Goal: Task Accomplishment & Management: Complete application form

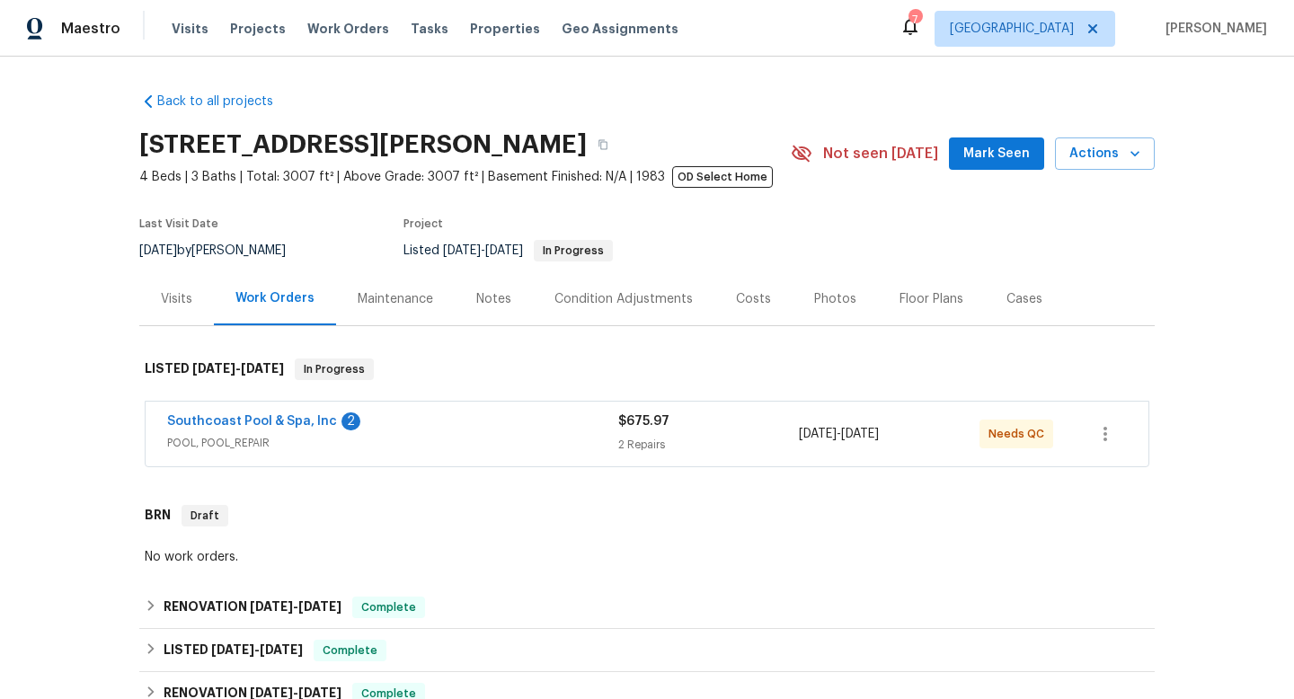
click at [438, 447] on span "POOL, POOL_REPAIR" at bounding box center [392, 443] width 451 height 18
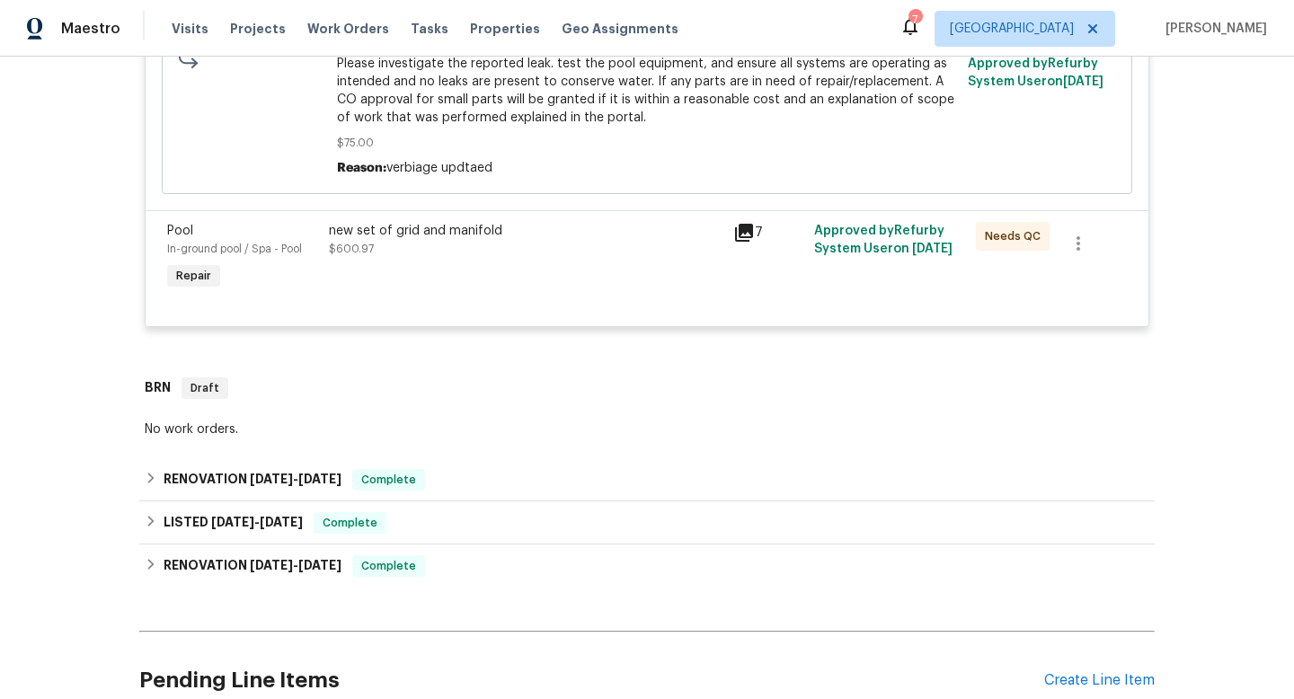
scroll to position [681, 0]
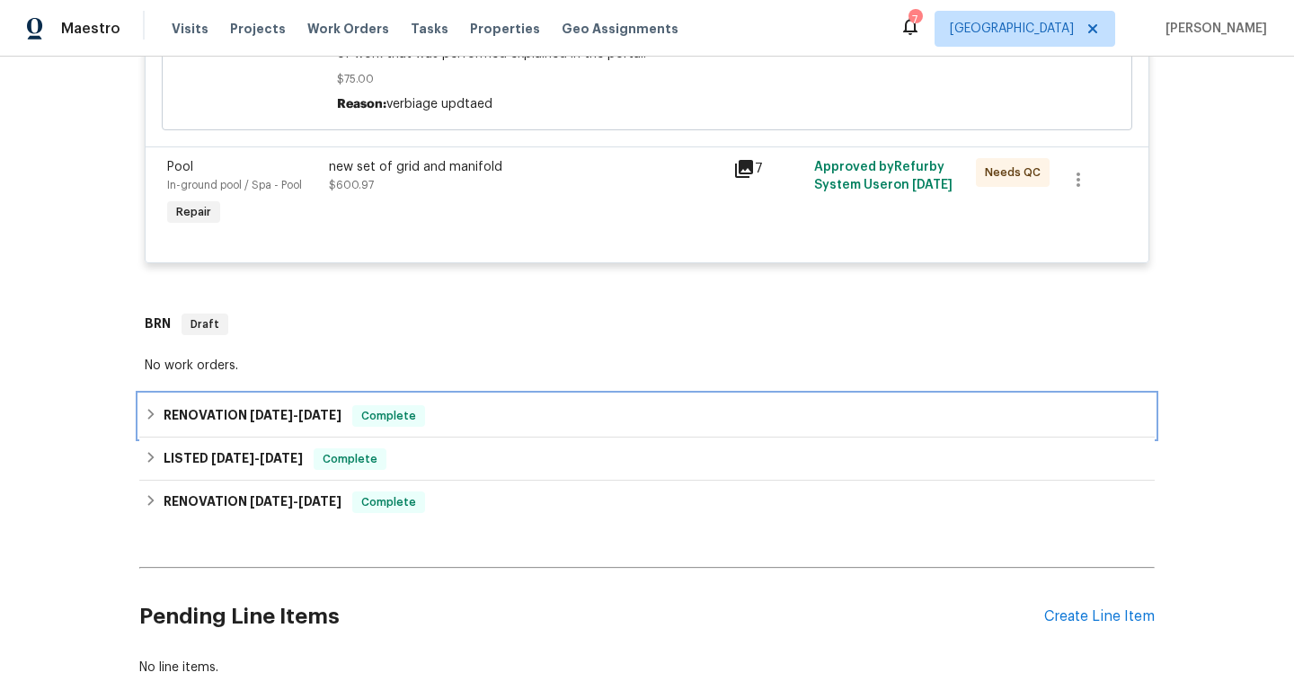
click at [464, 427] on div "RENOVATION 9/10/25 - 9/10/25 Complete" at bounding box center [647, 416] width 1004 height 22
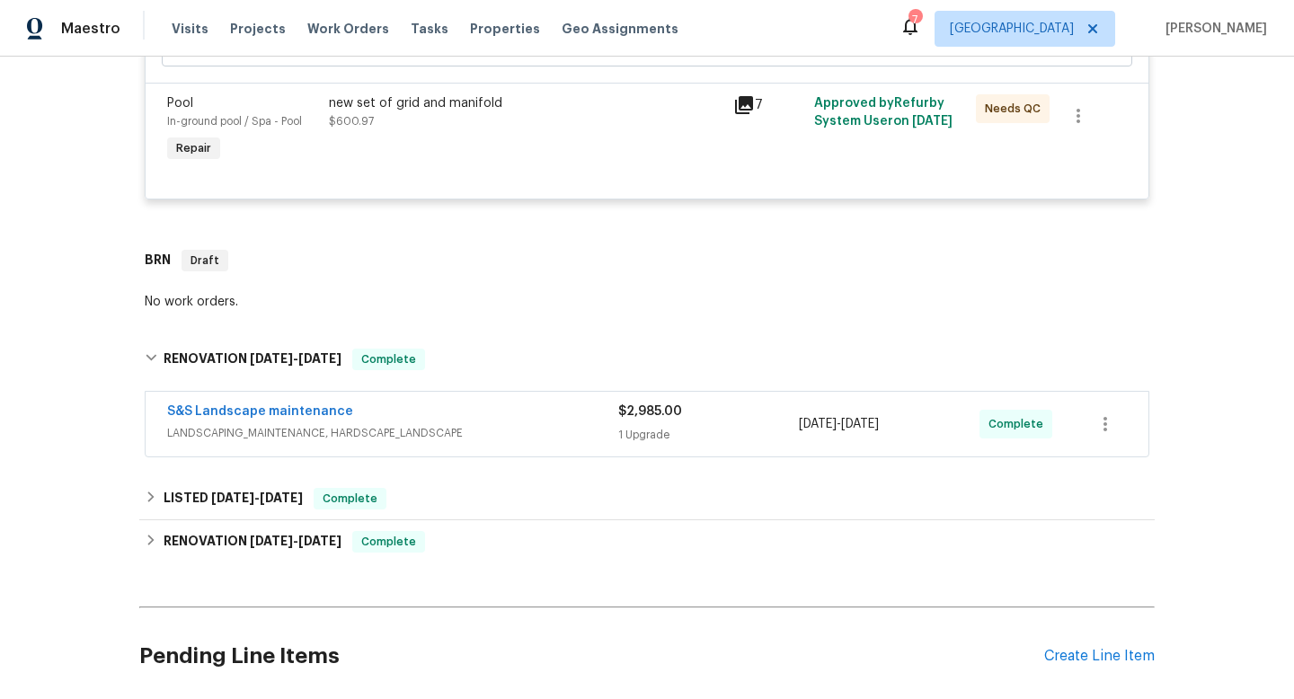
click at [555, 446] on div "S&S Landscape maintenance LANDSCAPING_MAINTENANCE, HARDSCAPE_LANDSCAPE" at bounding box center [392, 423] width 451 height 43
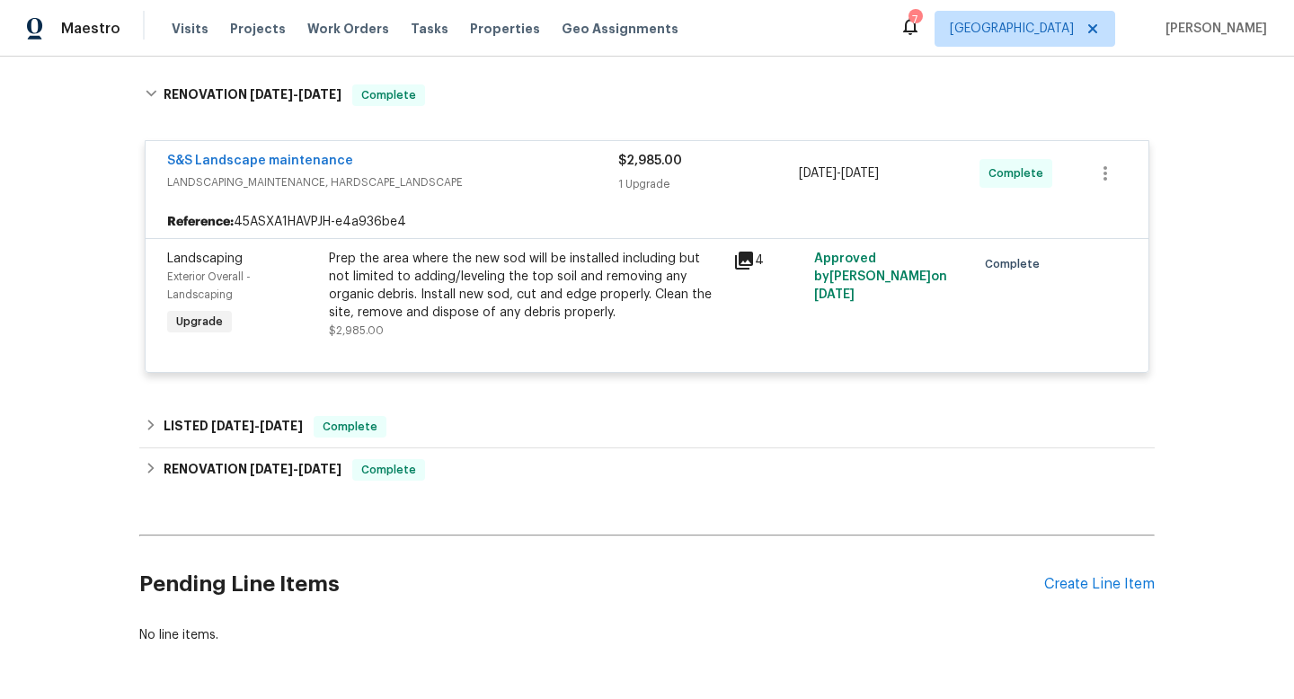
scroll to position [1020, 0]
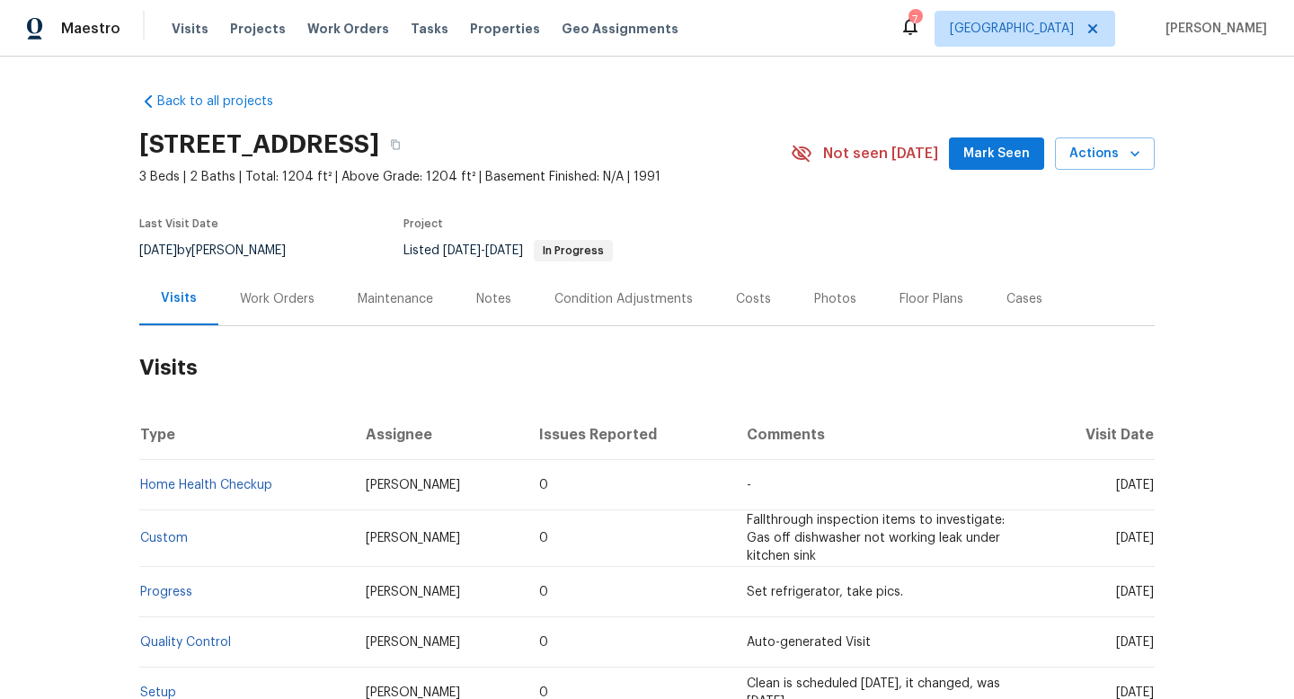
click at [308, 296] on div "Work Orders" at bounding box center [277, 299] width 75 height 18
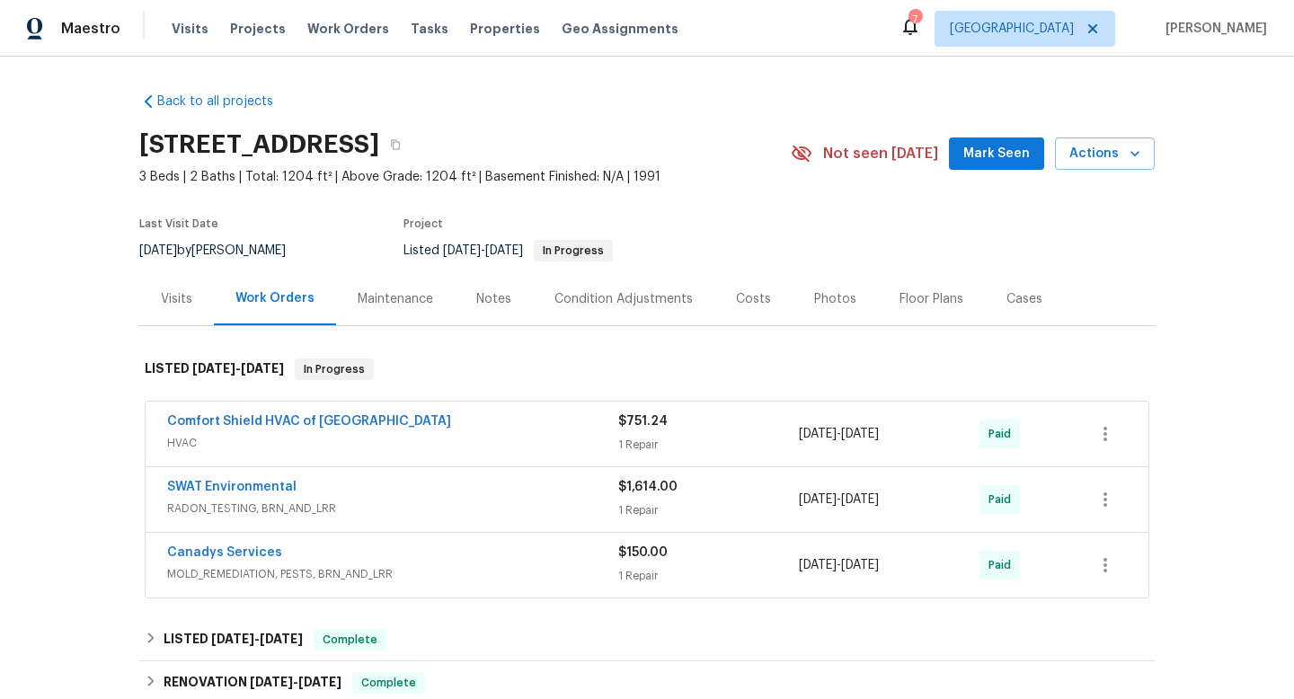
click at [162, 303] on div "Visits" at bounding box center [176, 299] width 31 height 18
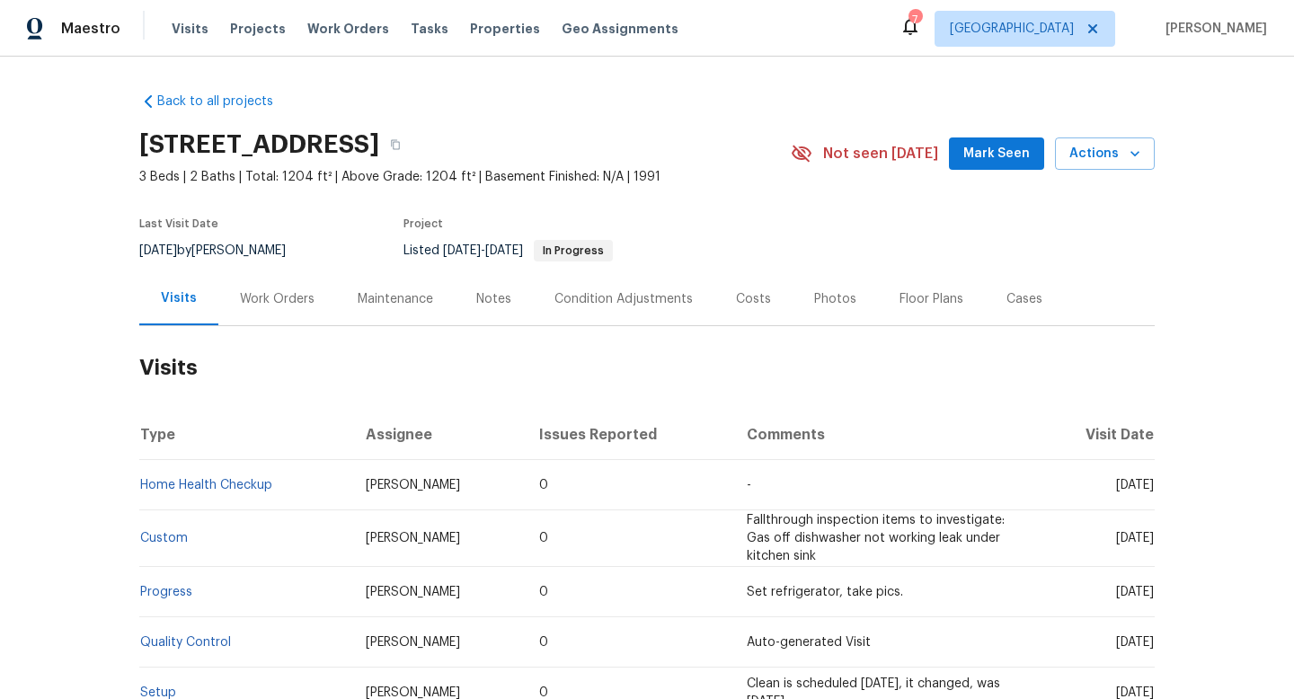
click at [1010, 299] on div "Cases" at bounding box center [1024, 299] width 36 height 18
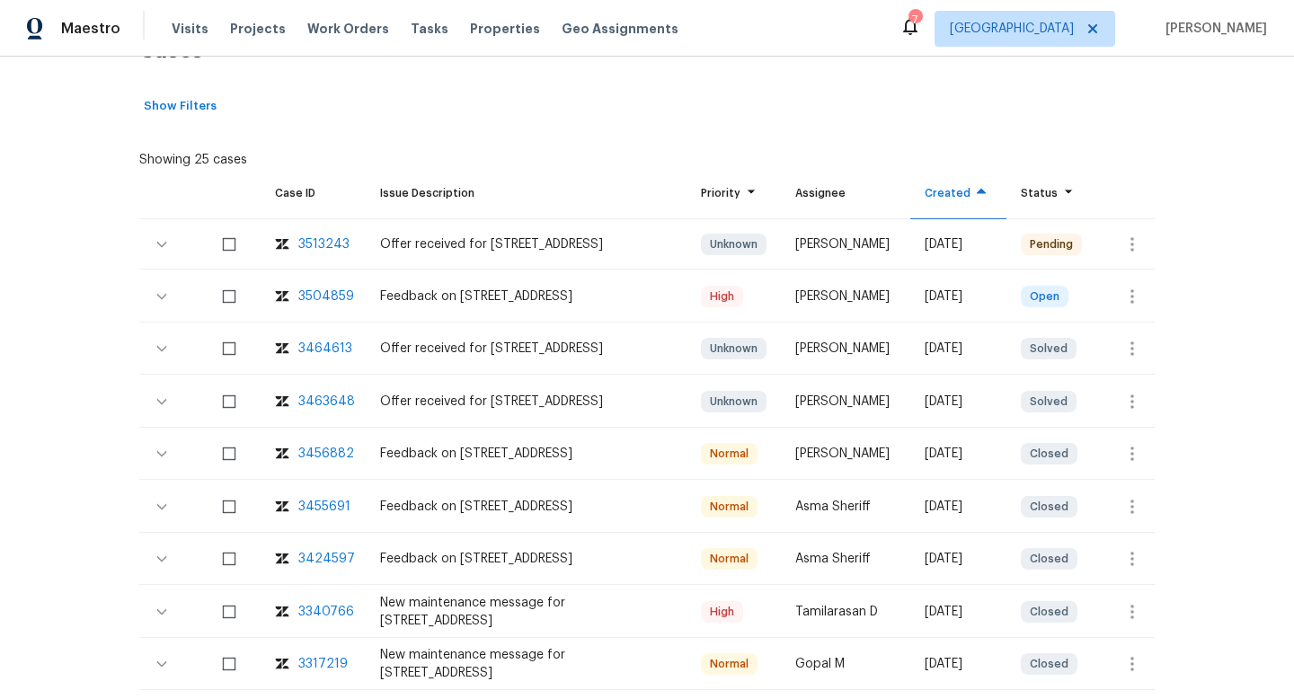
scroll to position [318, 0]
click at [1140, 294] on icon "button" at bounding box center [1132, 296] width 22 height 22
click at [1132, 293] on li "Create a visit" at bounding box center [1188, 295] width 186 height 30
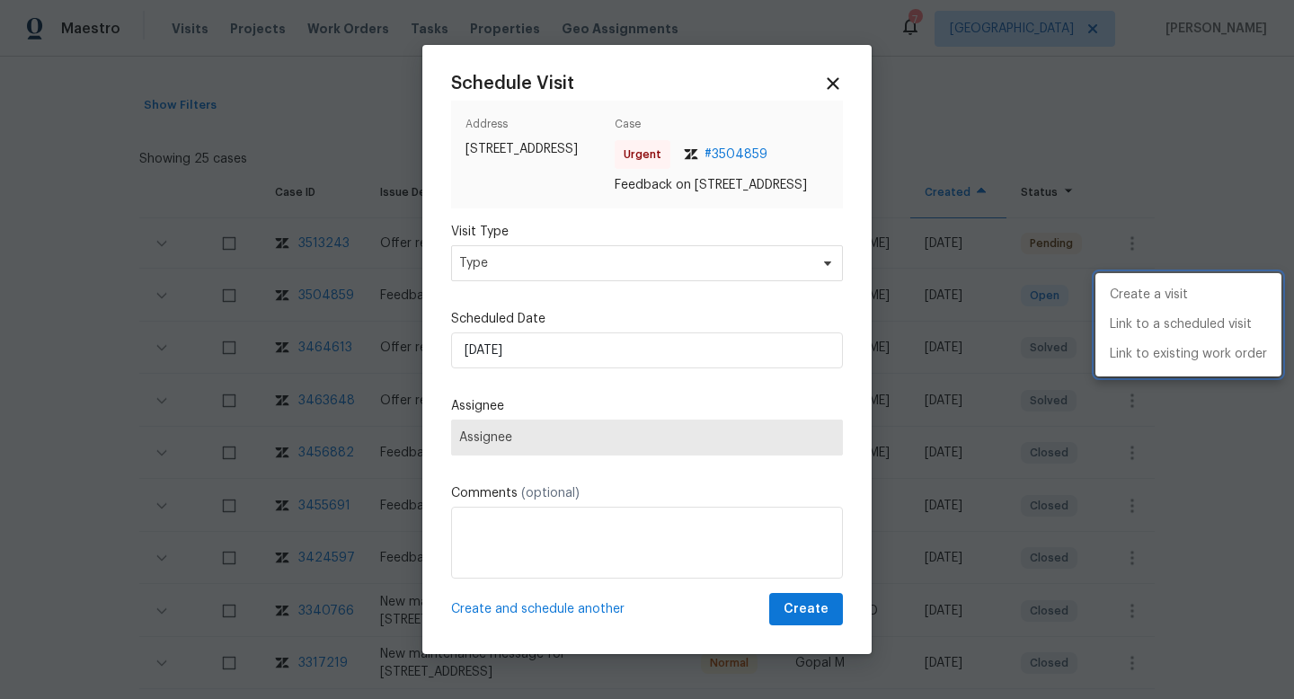
click at [508, 278] on div at bounding box center [647, 349] width 1294 height 699
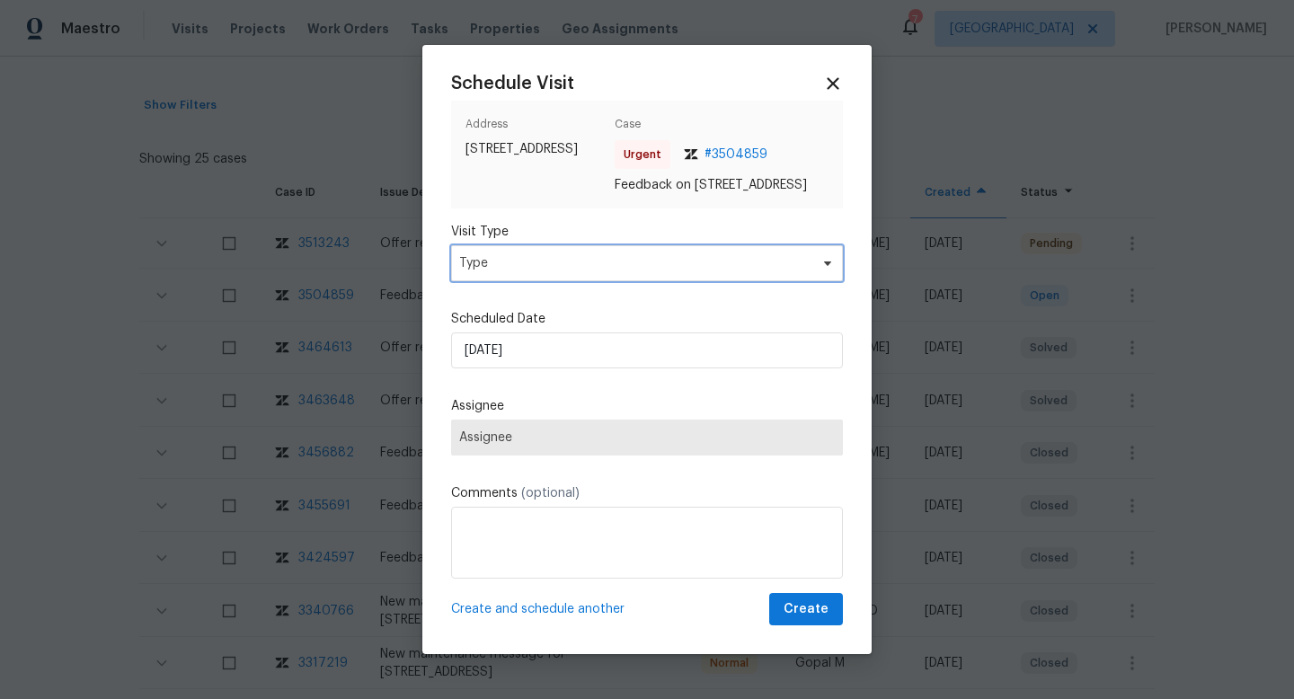
click at [508, 272] on span "Type" at bounding box center [633, 263] width 349 height 18
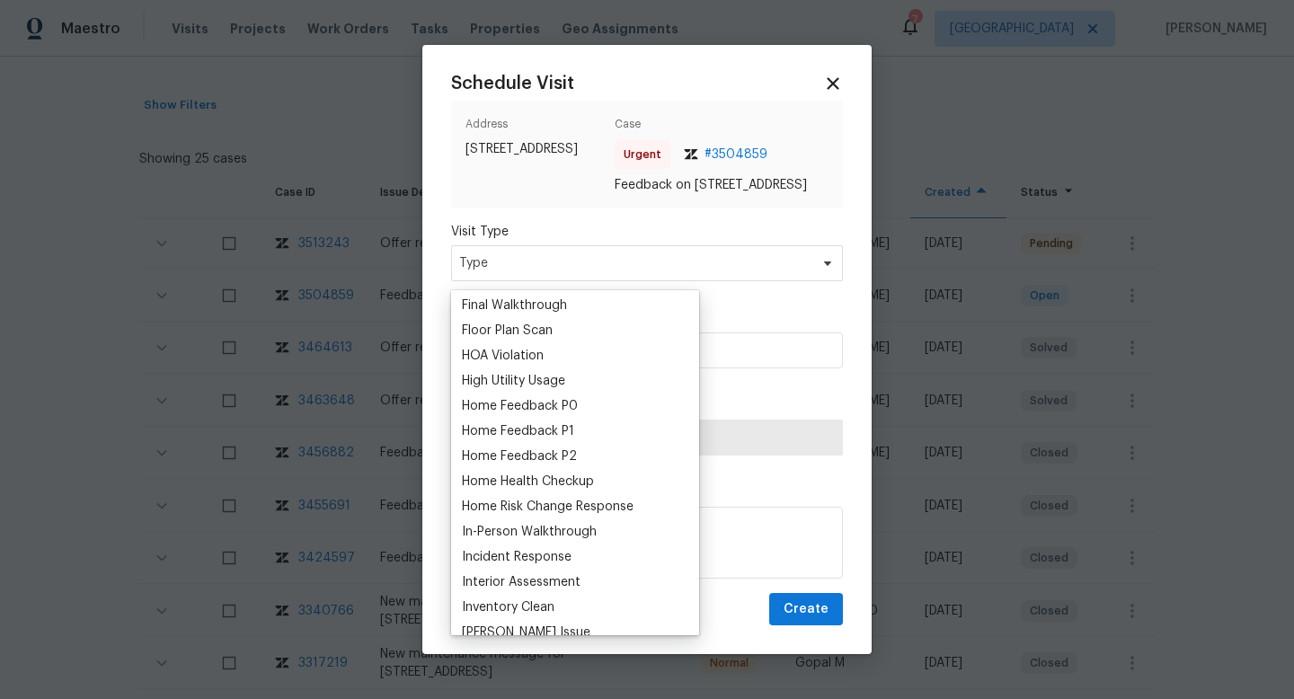
scroll to position [490, 0]
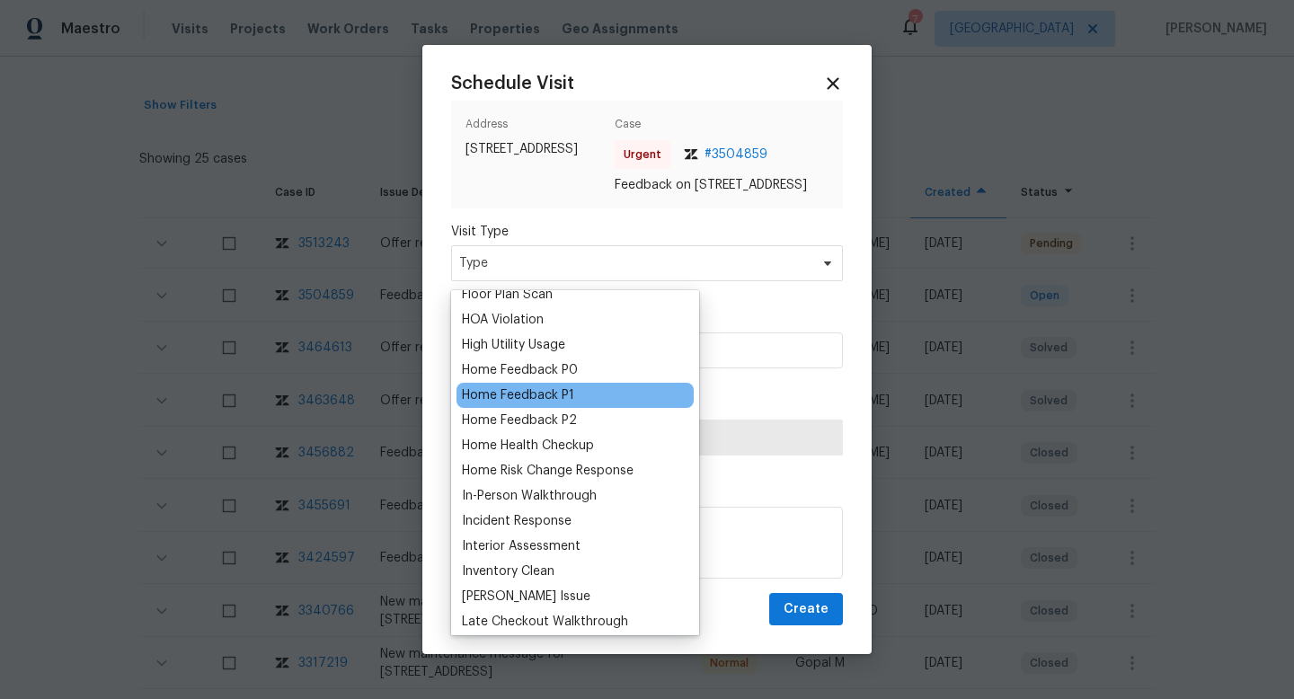
click at [553, 397] on div "Home Feedback P1" at bounding box center [518, 395] width 112 height 18
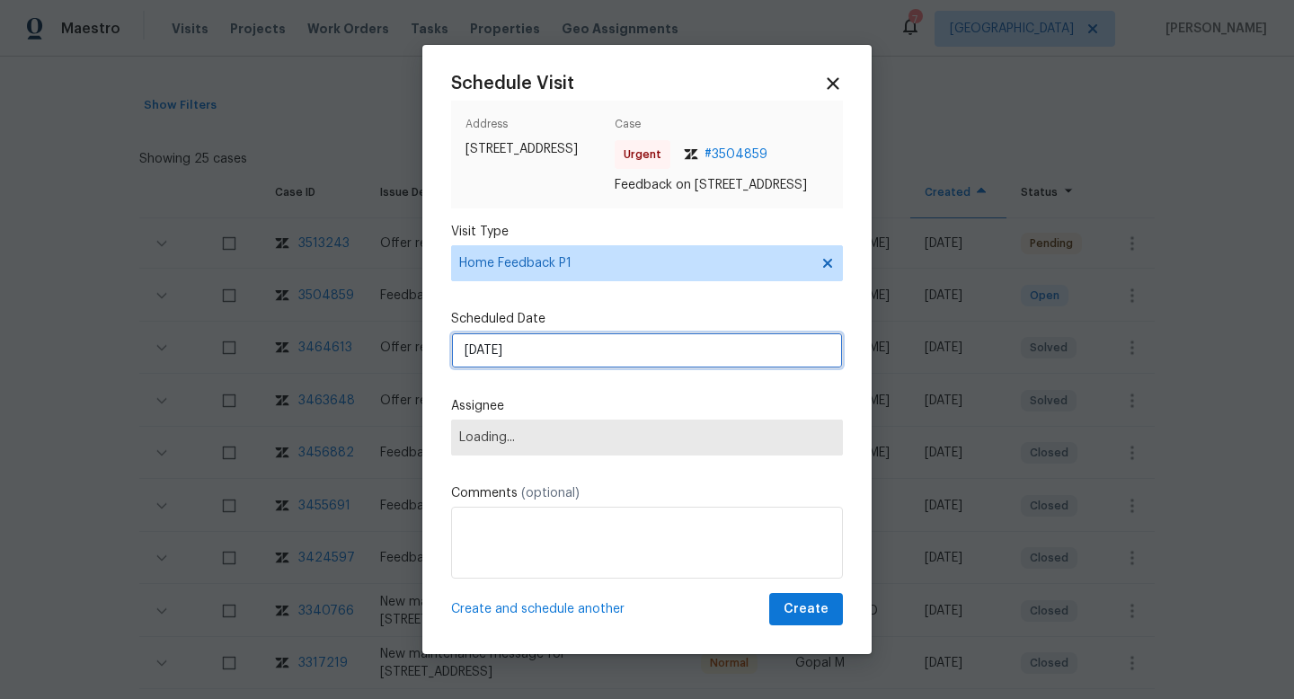
click at [521, 349] on input "25/09/2025" at bounding box center [647, 350] width 392 height 36
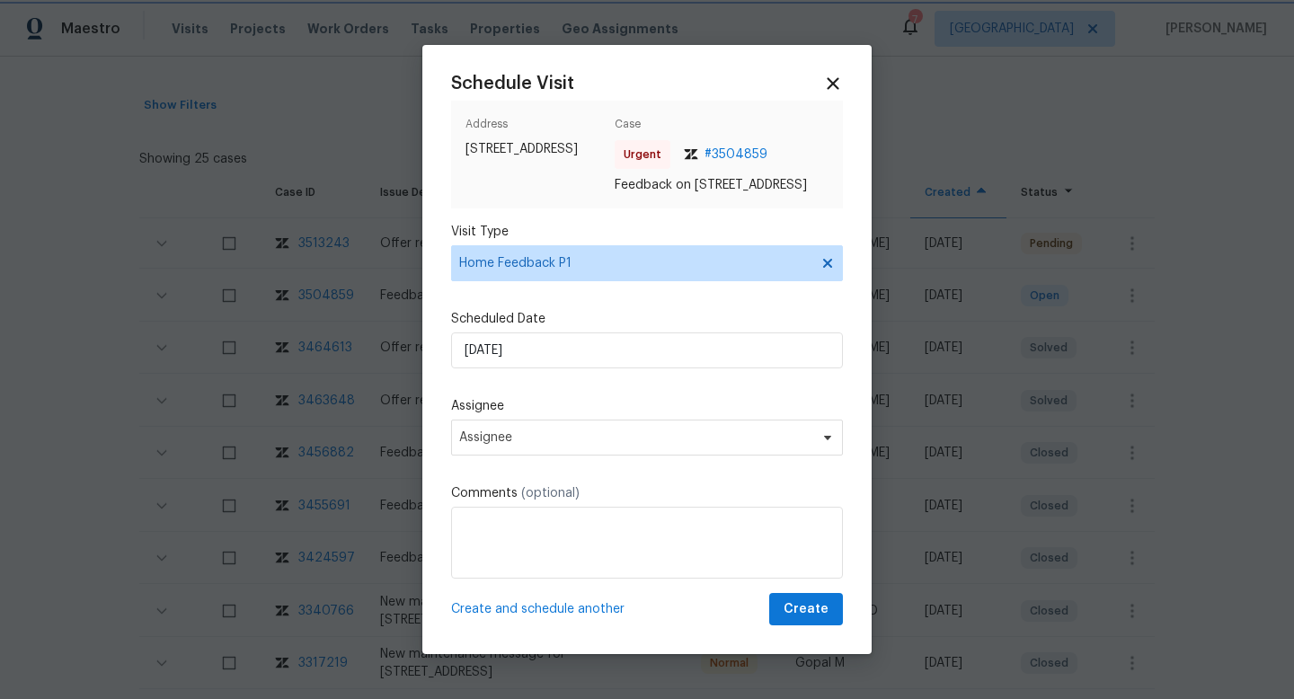
click at [569, 499] on span "(optional)" at bounding box center [550, 493] width 58 height 13
click at [573, 455] on span "Assignee" at bounding box center [647, 438] width 392 height 36
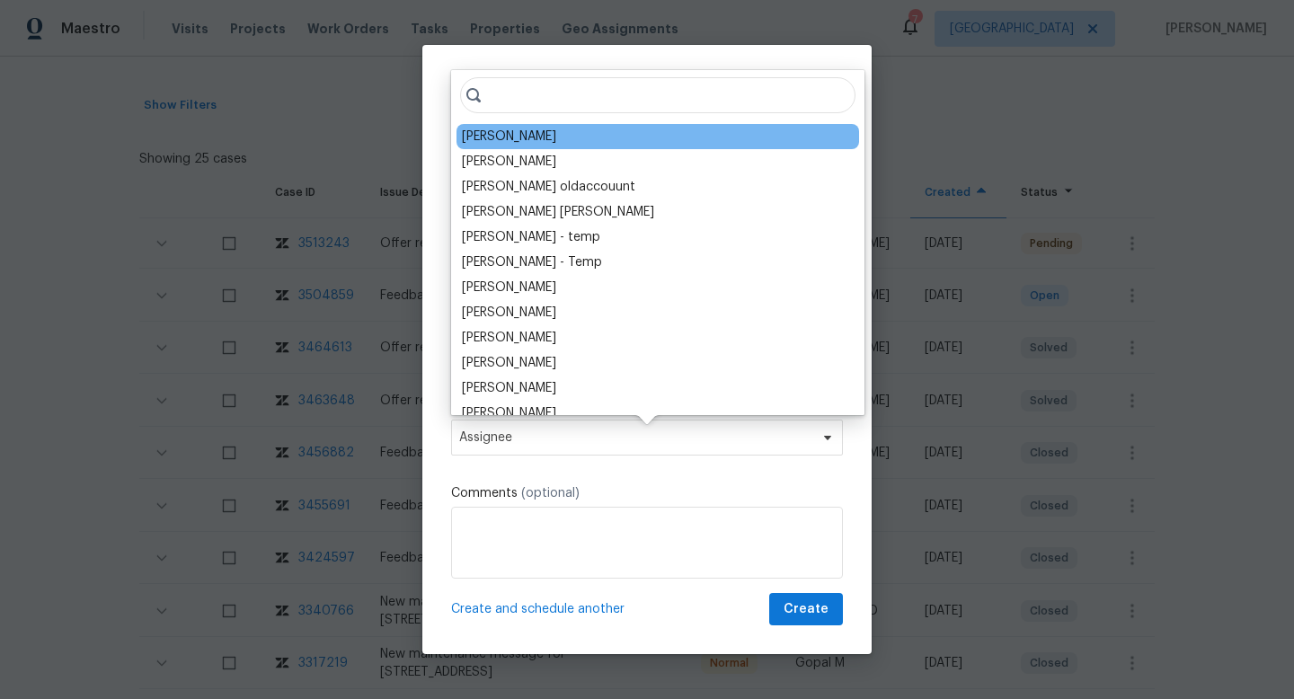
click at [539, 136] on div "Joseph White" at bounding box center [509, 137] width 94 height 18
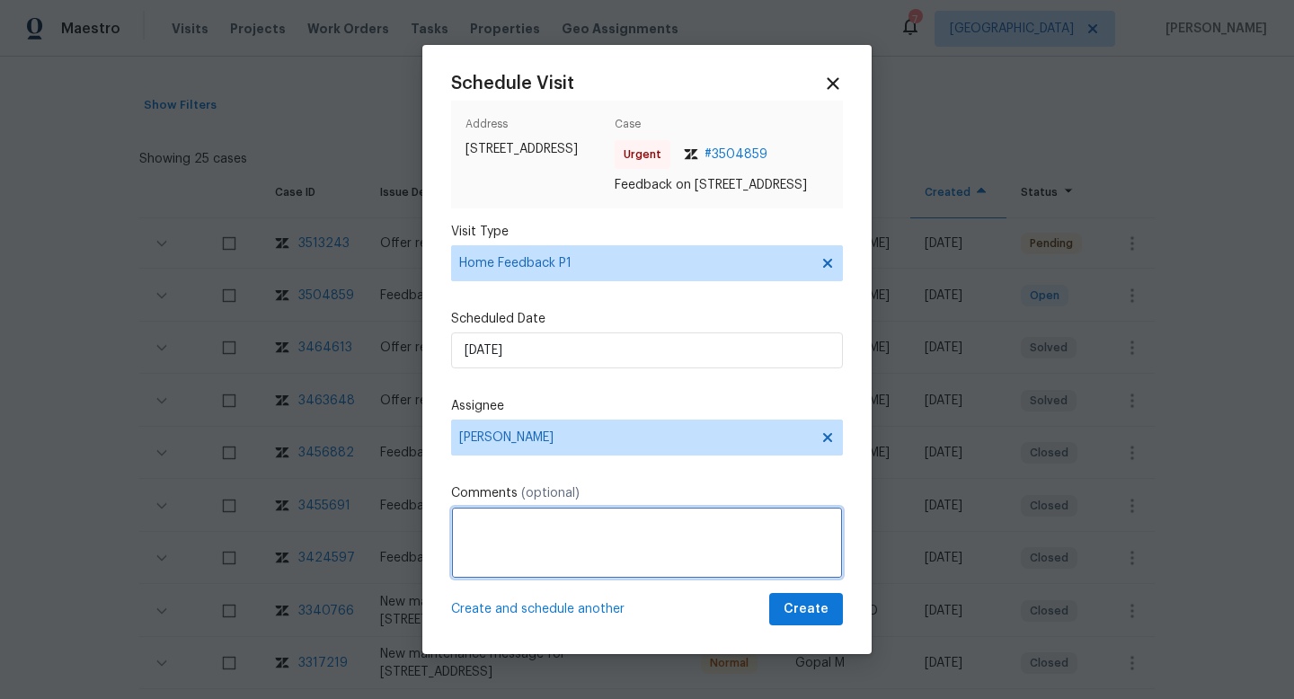
click at [471, 579] on textarea at bounding box center [647, 543] width 392 height 72
paste textarea "Odor"
type textarea "We received a feedback stating "Odor issue" Please check and advise. thanks!"
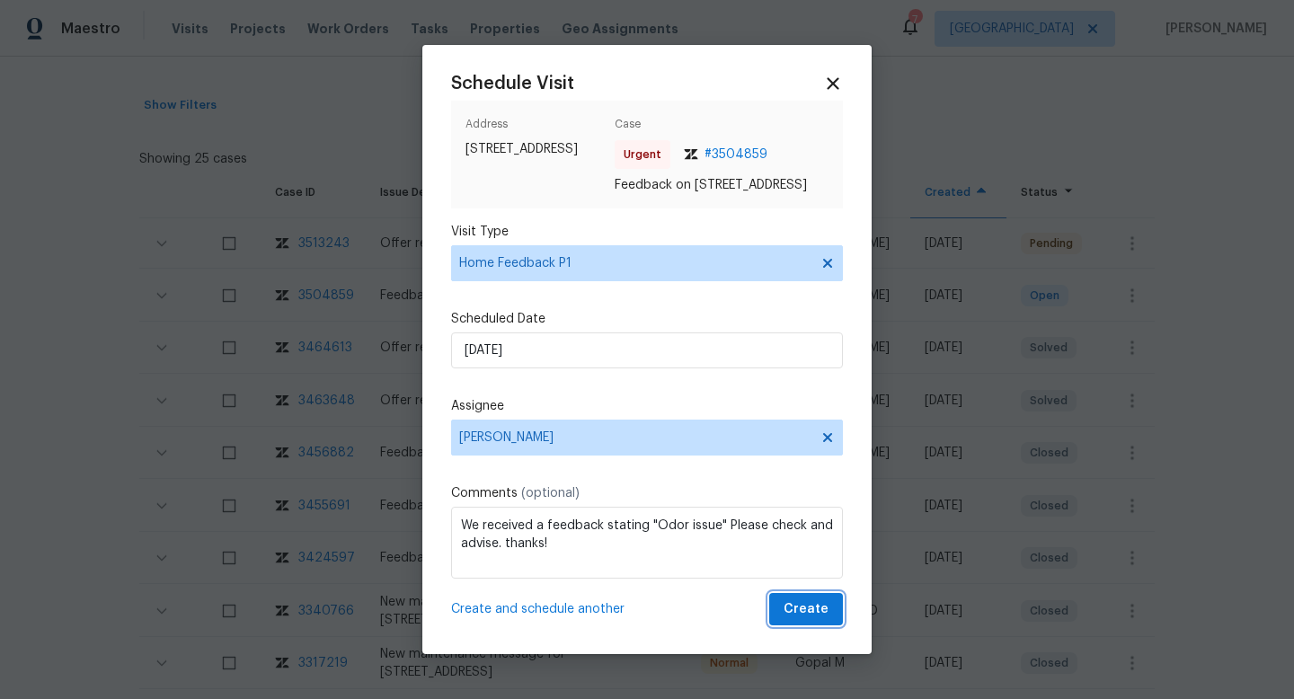
click at [826, 615] on span "Create" at bounding box center [805, 609] width 45 height 22
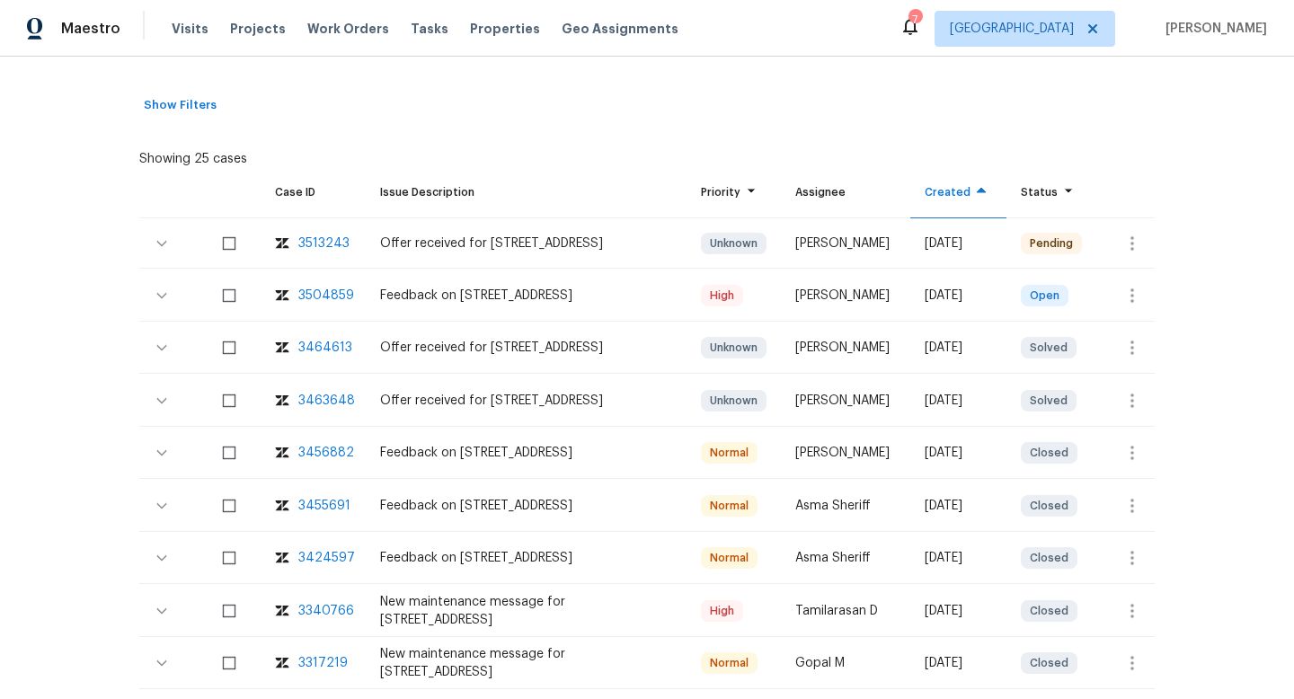
scroll to position [191, 0]
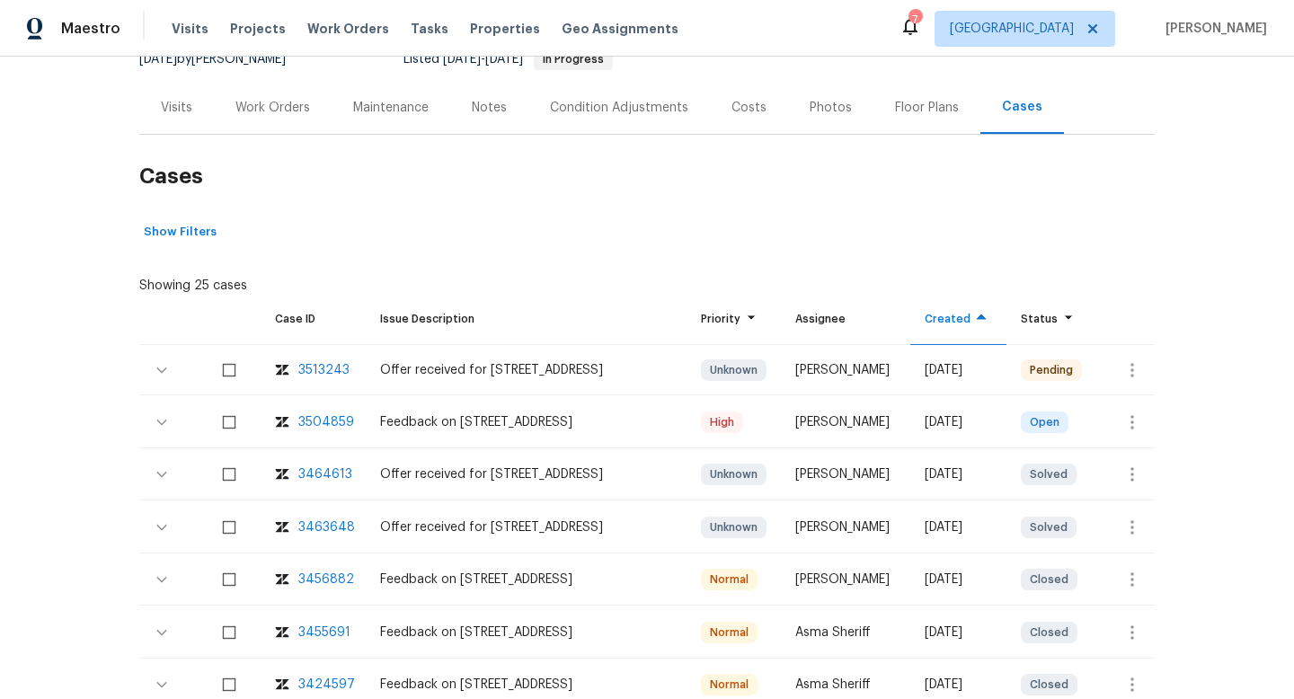
click at [157, 106] on div "Visits" at bounding box center [176, 107] width 75 height 53
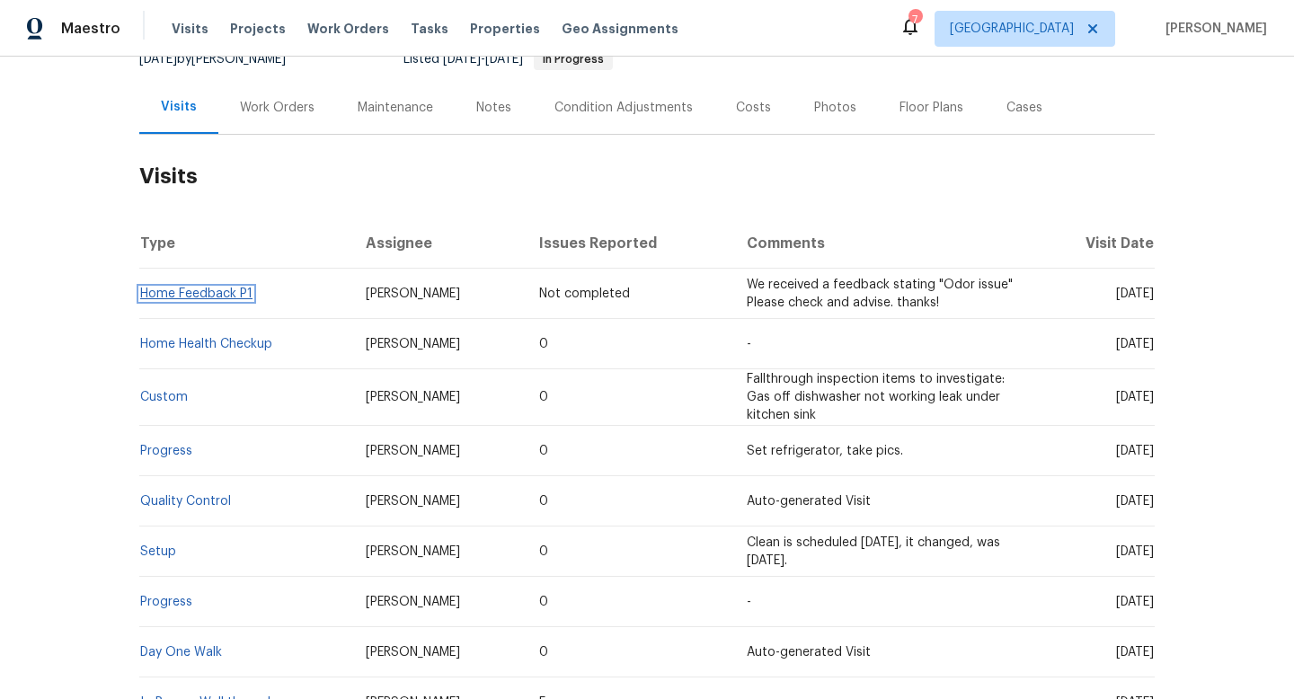
click at [251, 290] on link "Home Feedback P1" at bounding box center [196, 293] width 112 height 13
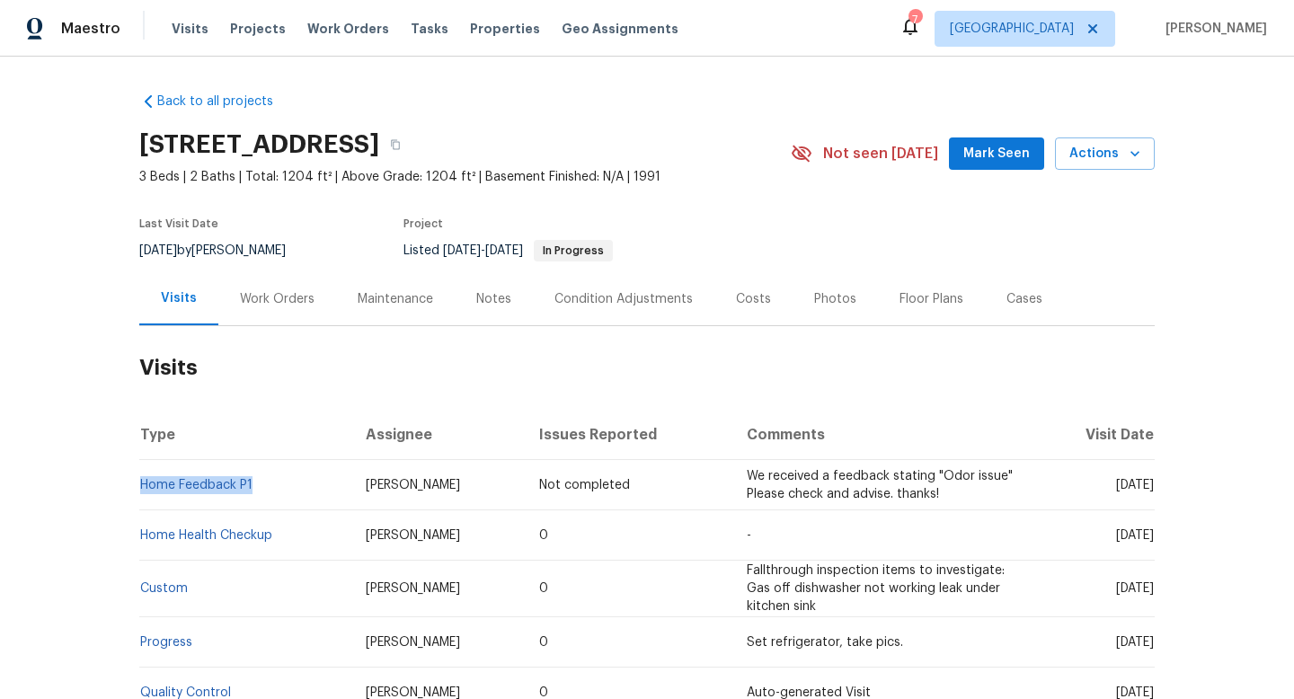
drag, startPoint x: 264, startPoint y: 490, endPoint x: 142, endPoint y: 475, distance: 123.0
click at [141, 476] on td "Home Feedback P1" at bounding box center [245, 485] width 212 height 50
copy link "Home Feedback P1"
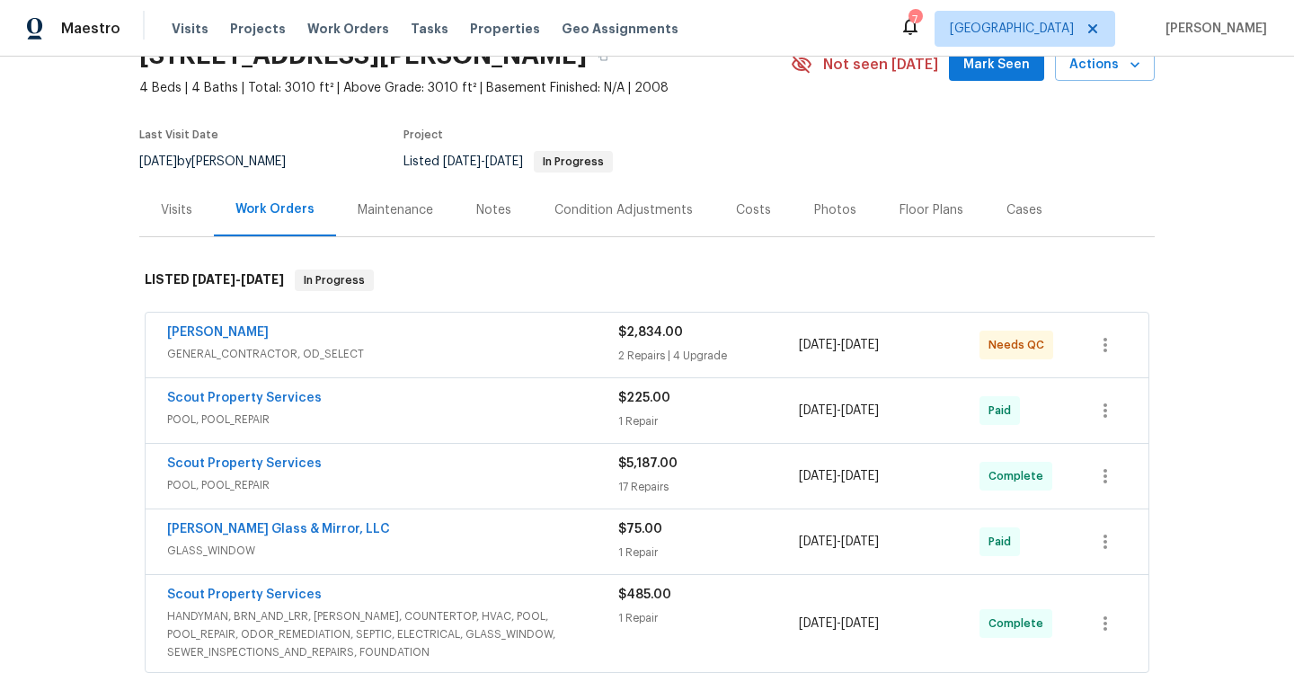
scroll to position [111, 0]
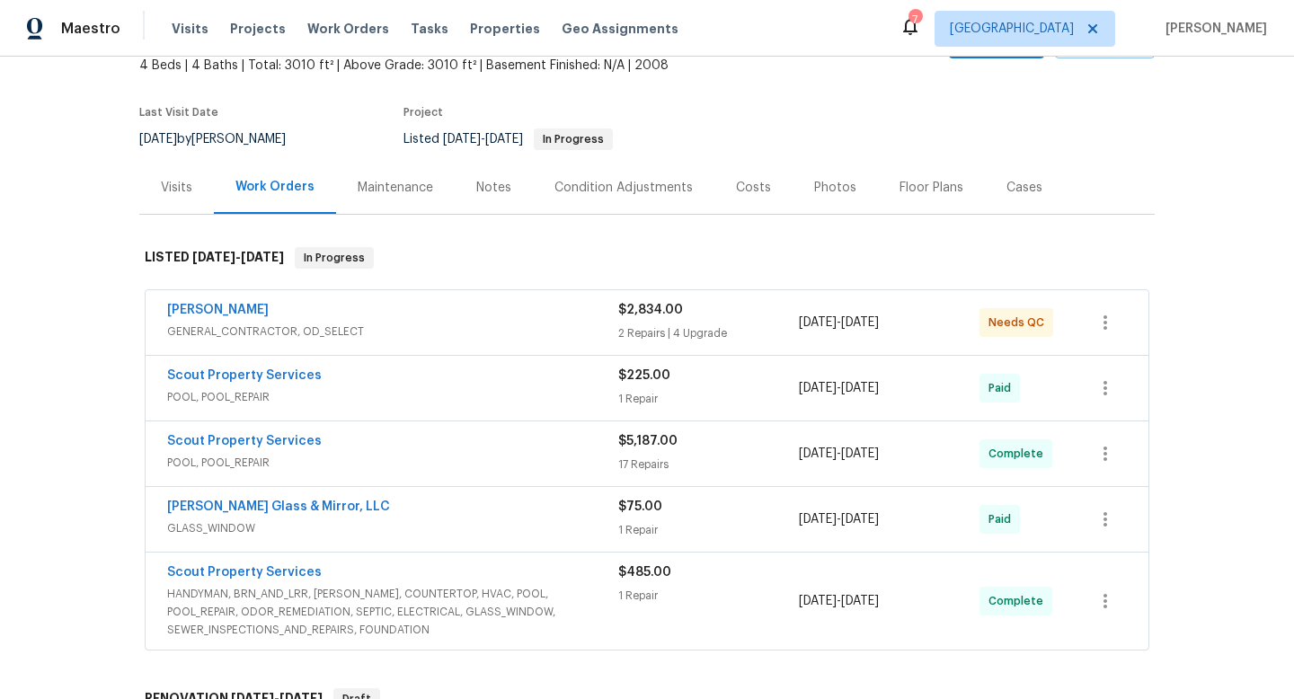
click at [486, 324] on span "GENERAL_CONTRACTOR, OD_SELECT" at bounding box center [392, 332] width 451 height 18
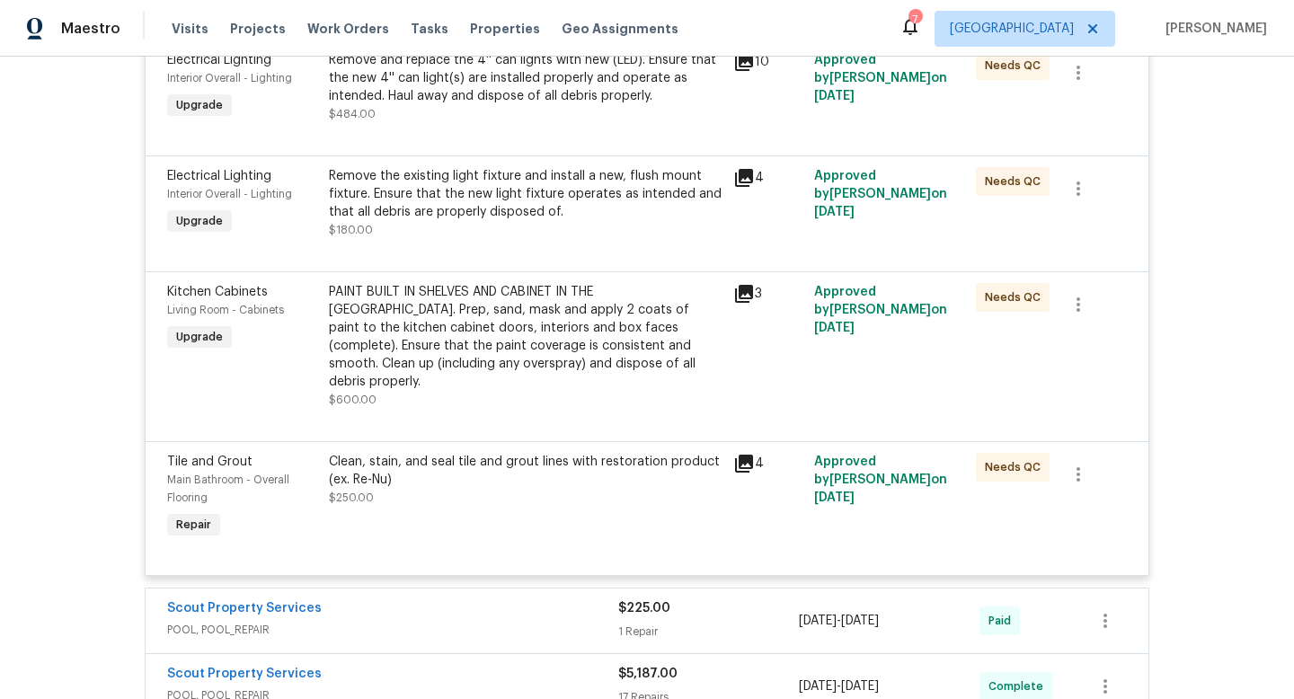
scroll to position [749, 0]
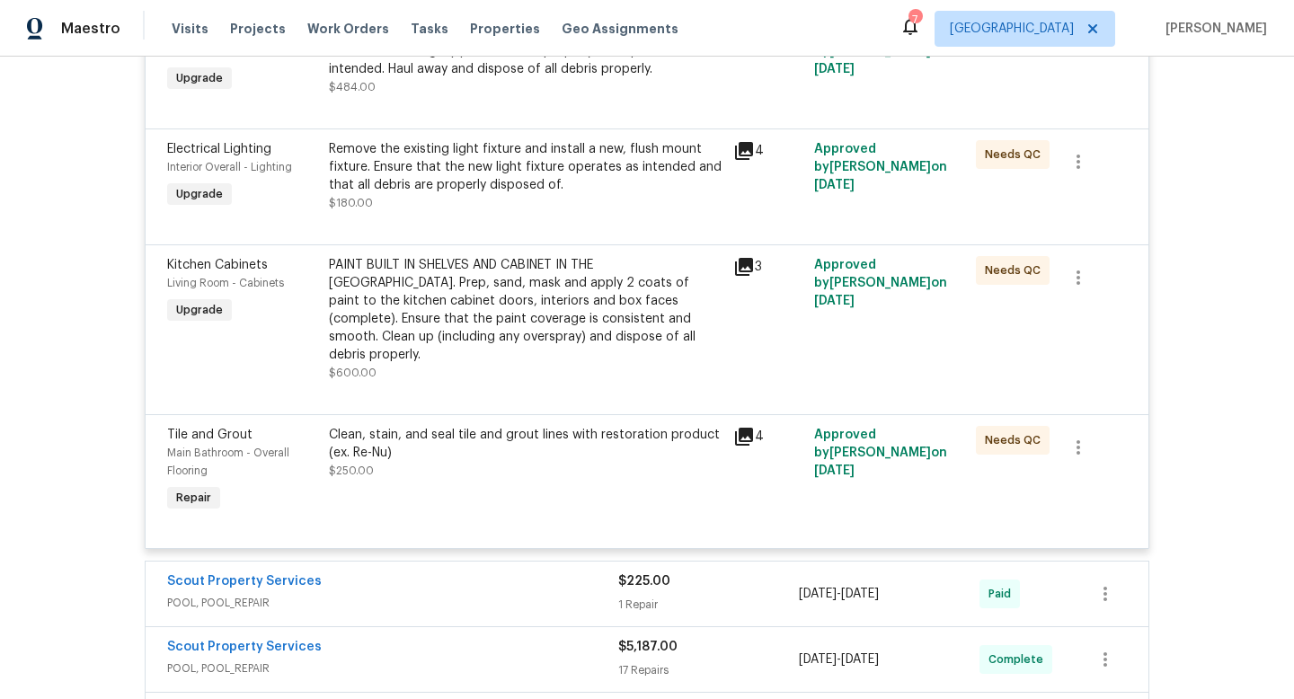
click at [465, 594] on span "POOL, POOL_REPAIR" at bounding box center [392, 603] width 451 height 18
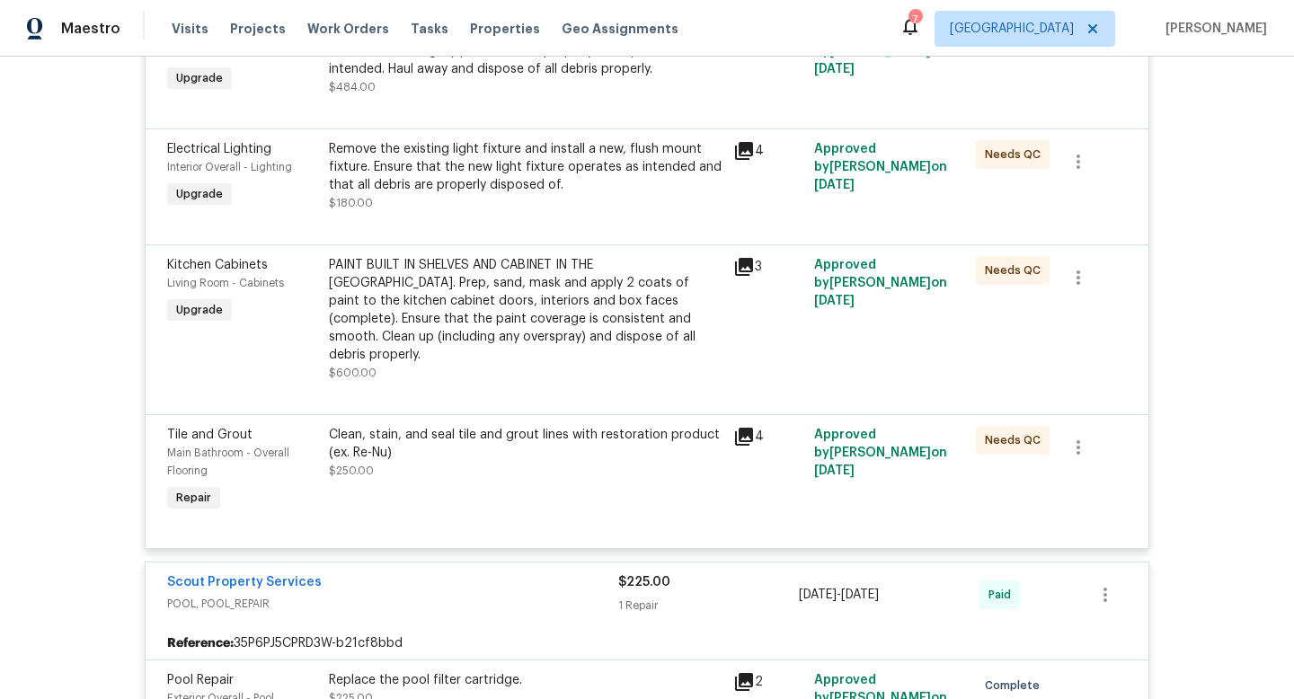
click at [482, 578] on div "Scout Property Services" at bounding box center [392, 584] width 451 height 22
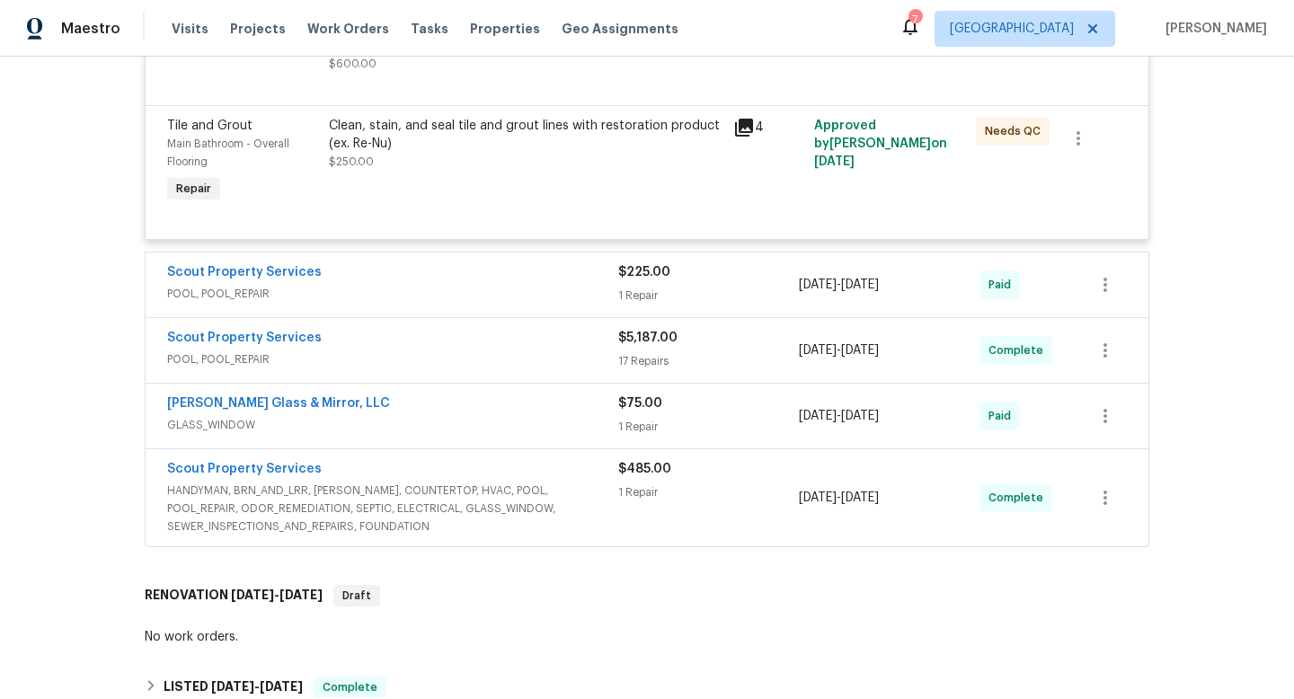
scroll to position [1087, 0]
